Goal: Transaction & Acquisition: Download file/media

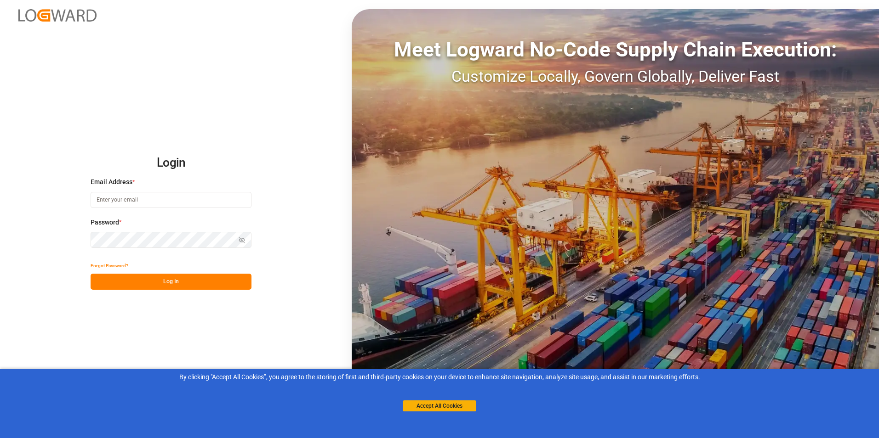
type input "[PERSON_NAME][EMAIL_ADDRESS][DOMAIN_NAME]"
click at [167, 281] on button "Log In" at bounding box center [171, 282] width 161 height 16
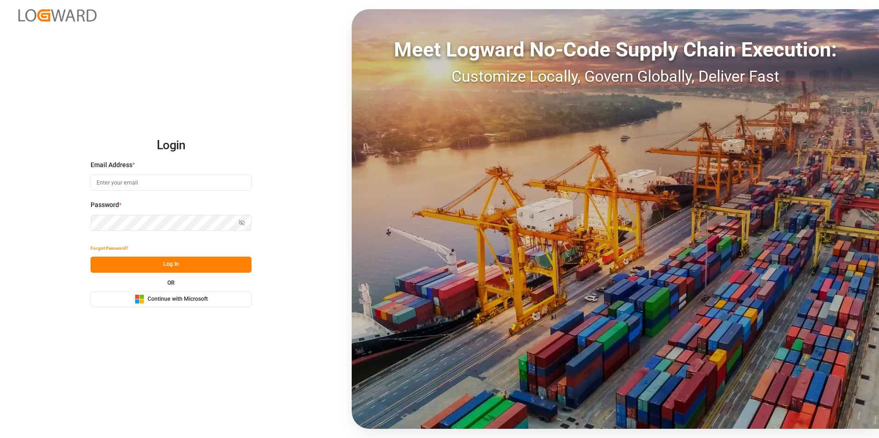
type input "[PERSON_NAME][EMAIL_ADDRESS][DOMAIN_NAME]"
click at [174, 265] on button "Log In" at bounding box center [171, 265] width 161 height 16
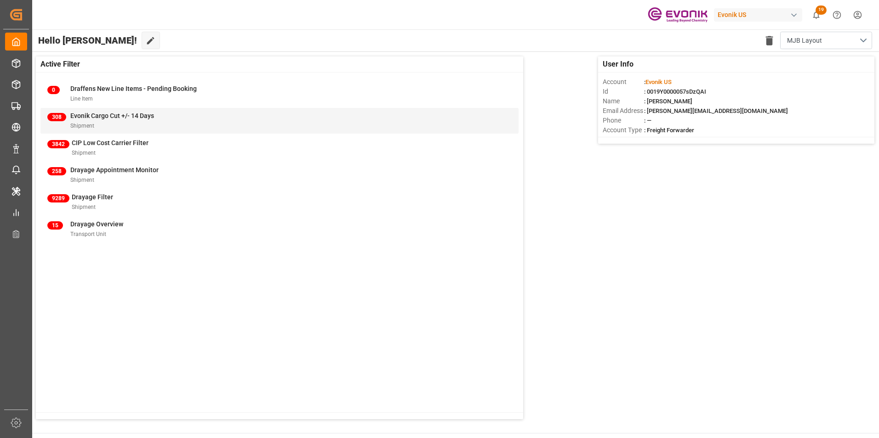
click at [83, 116] on span "Evonik Cargo Cut +/- 14 Days" at bounding box center [112, 115] width 84 height 7
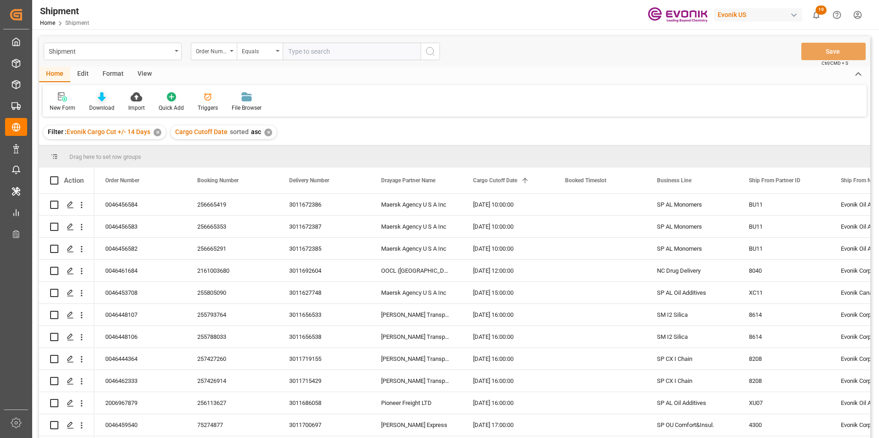
click at [98, 97] on icon at bounding box center [102, 96] width 8 height 9
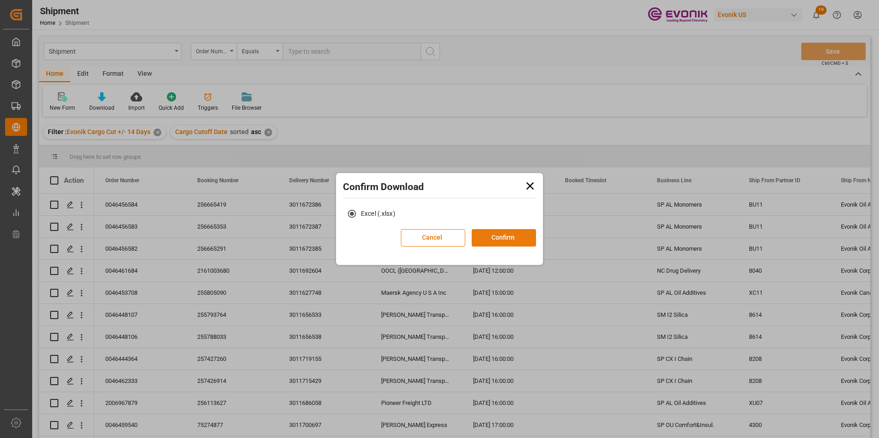
click at [506, 236] on button "Confirm" at bounding box center [504, 237] width 64 height 17
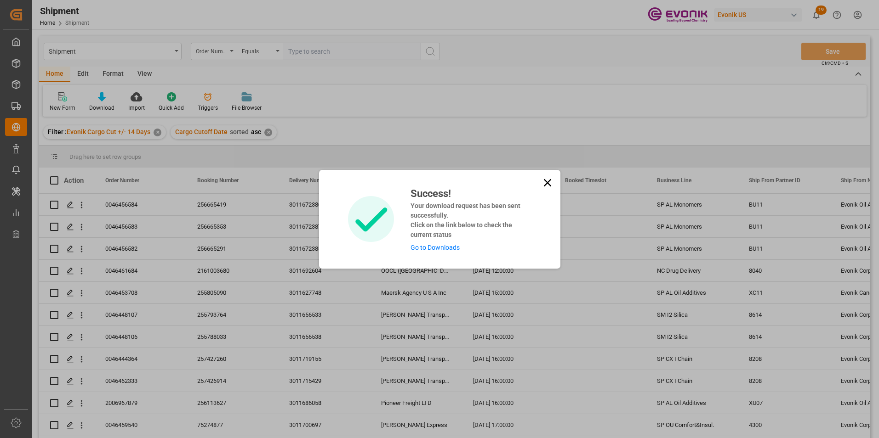
click at [440, 248] on link "Go to Downloads" at bounding box center [434, 247] width 49 height 7
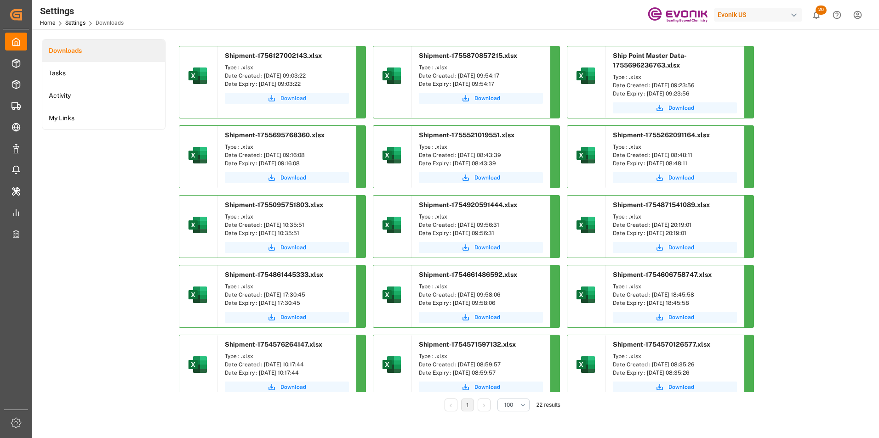
click at [292, 97] on span "Download" at bounding box center [293, 98] width 26 height 8
